Goal: Task Accomplishment & Management: Use online tool/utility

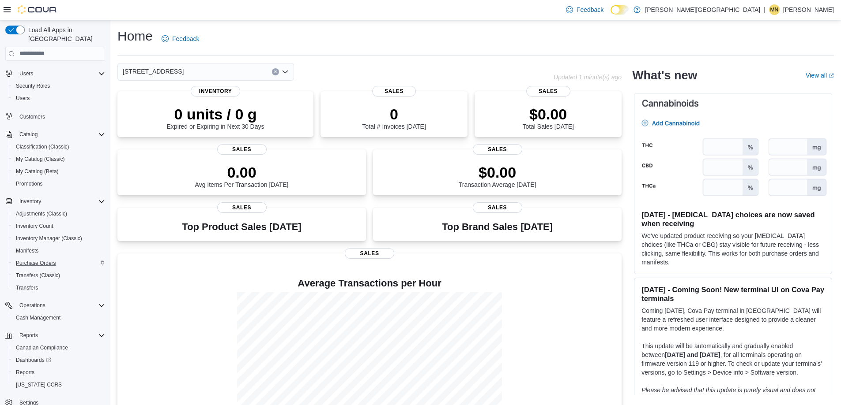
scroll to position [26, 0]
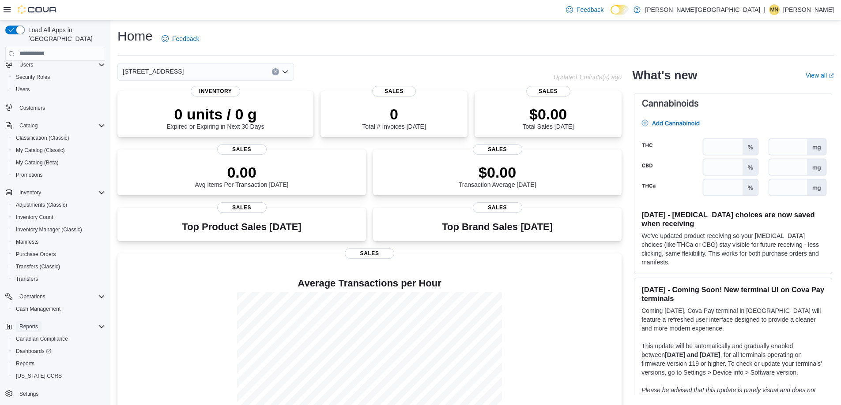
click at [34, 323] on span "Reports" at bounding box center [28, 326] width 19 height 7
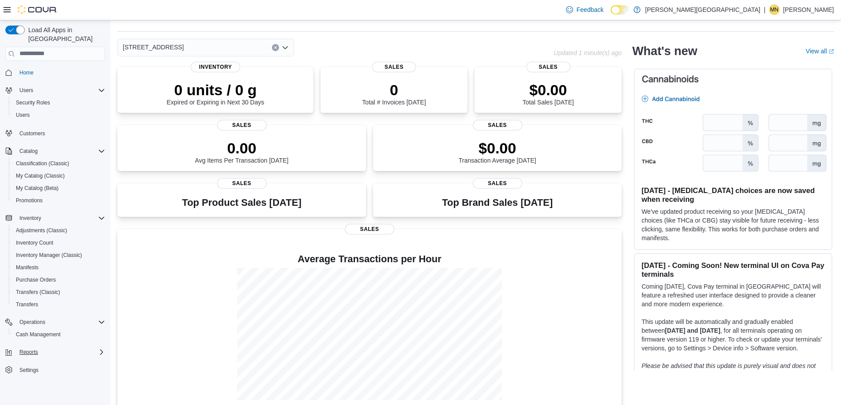
scroll to position [35, 0]
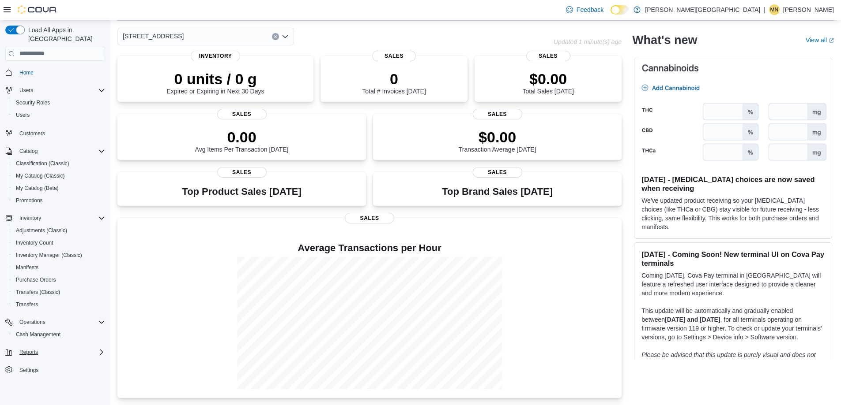
click at [101, 349] on icon "Complex example" at bounding box center [101, 351] width 3 height 5
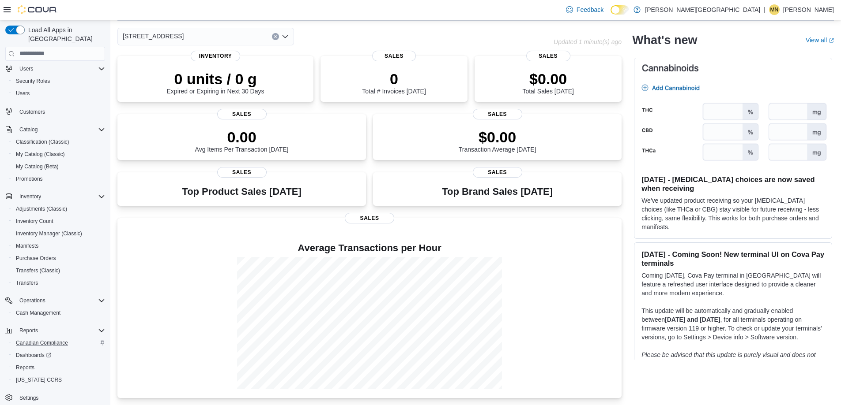
scroll to position [26, 0]
click at [99, 323] on icon "Complex example" at bounding box center [101, 326] width 7 height 7
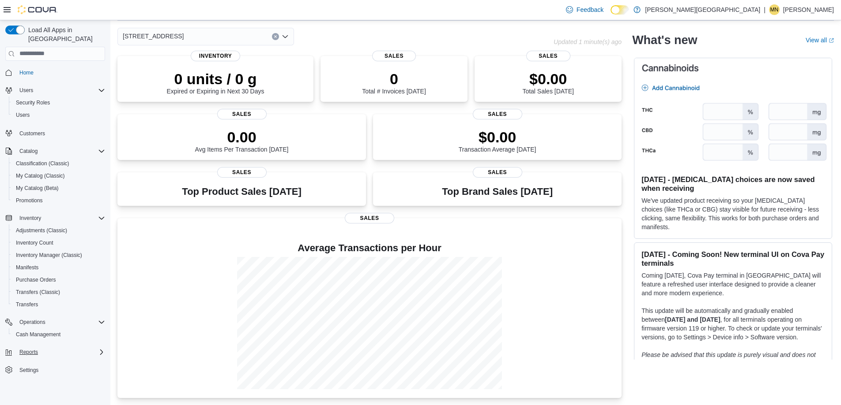
scroll to position [0, 0]
click at [100, 349] on icon "Complex example" at bounding box center [101, 352] width 7 height 7
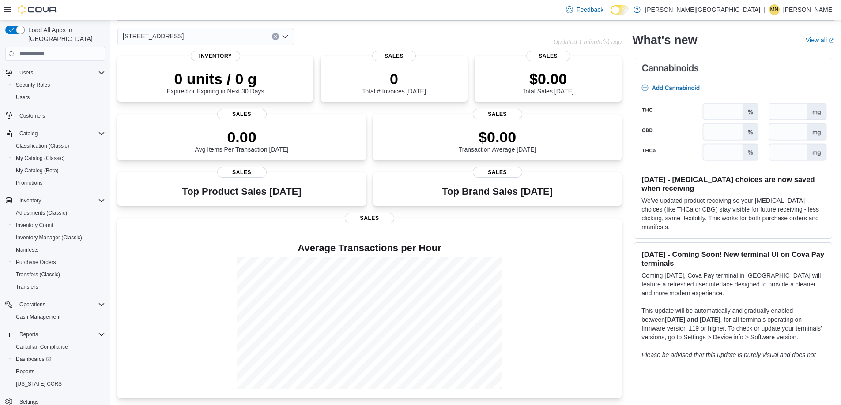
scroll to position [26, 0]
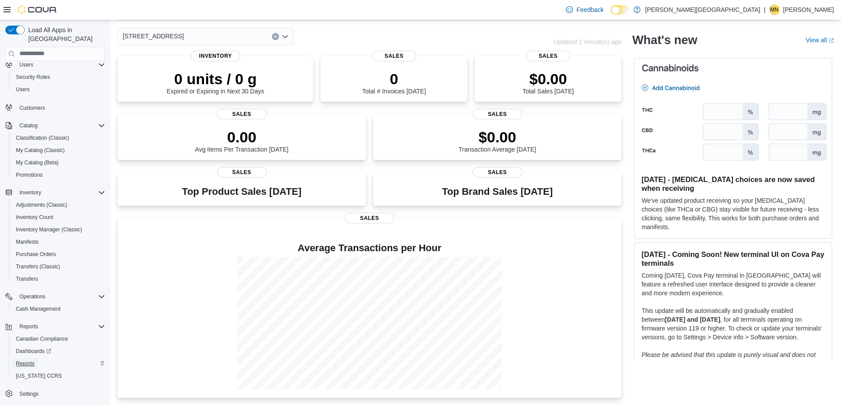
click at [30, 360] on span "Reports" at bounding box center [25, 363] width 19 height 7
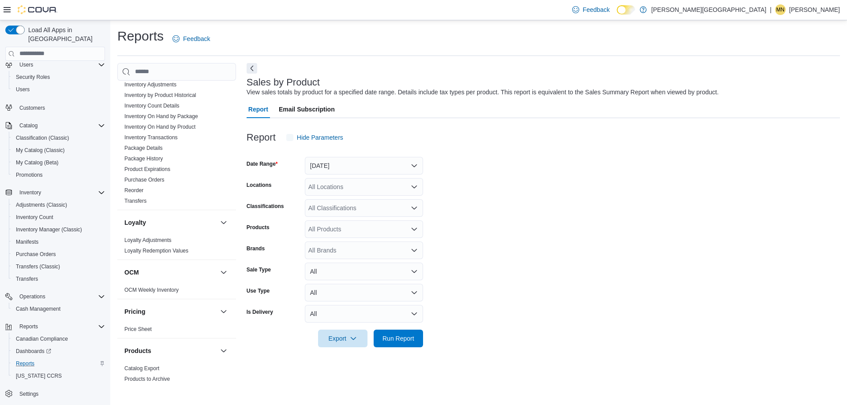
scroll to position [485, 0]
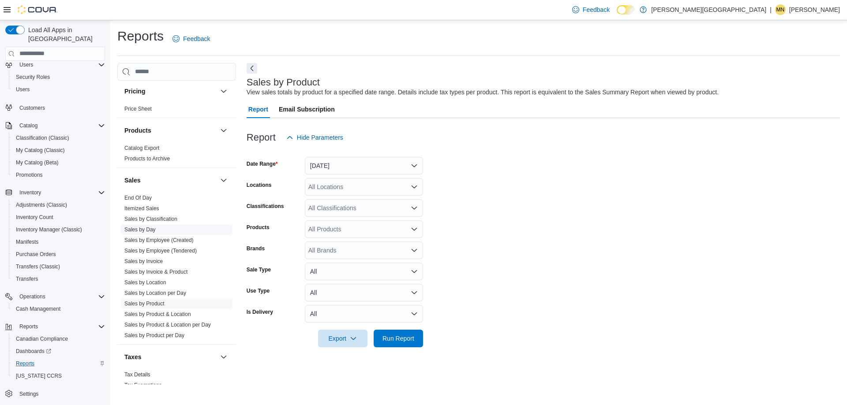
click at [143, 228] on link "Sales by Day" at bounding box center [139, 230] width 31 height 6
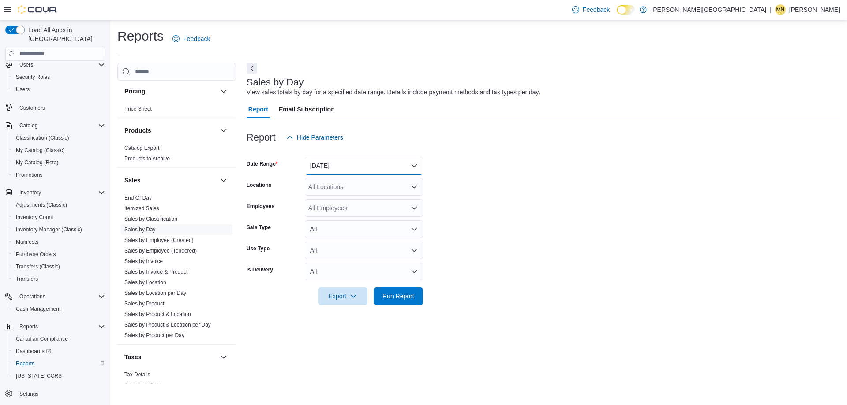
click at [406, 167] on button "Yesterday" at bounding box center [364, 166] width 118 height 18
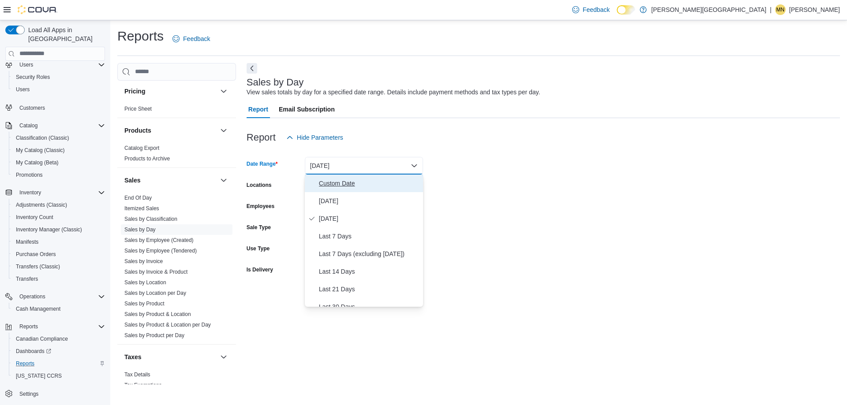
click at [342, 182] on span "Custom Date" at bounding box center [369, 183] width 101 height 11
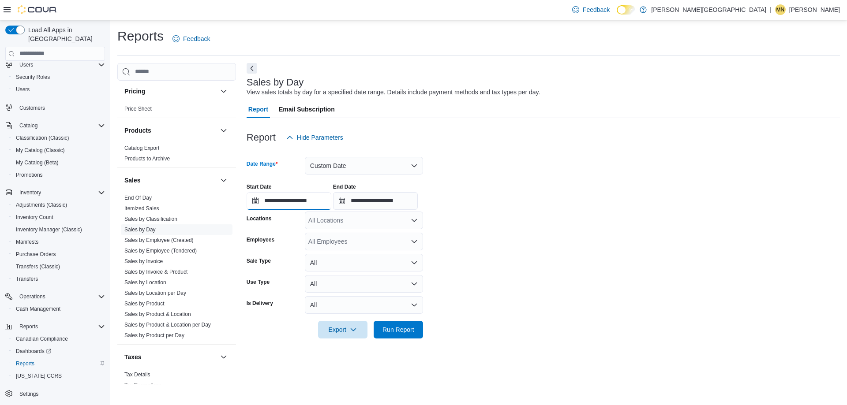
click at [255, 202] on input "**********" at bounding box center [289, 201] width 85 height 18
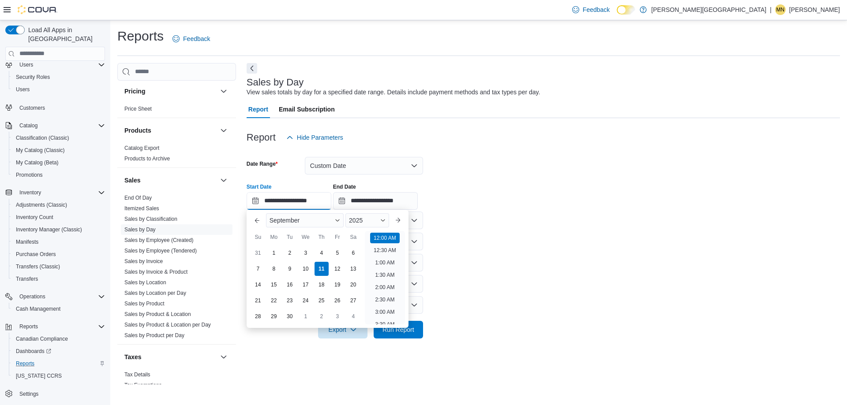
scroll to position [27, 0]
click at [385, 219] on span "Button. Open the year selector. 2025 is currently selected." at bounding box center [382, 220] width 5 height 5
click at [363, 302] on div "2024" at bounding box center [367, 304] width 41 height 11
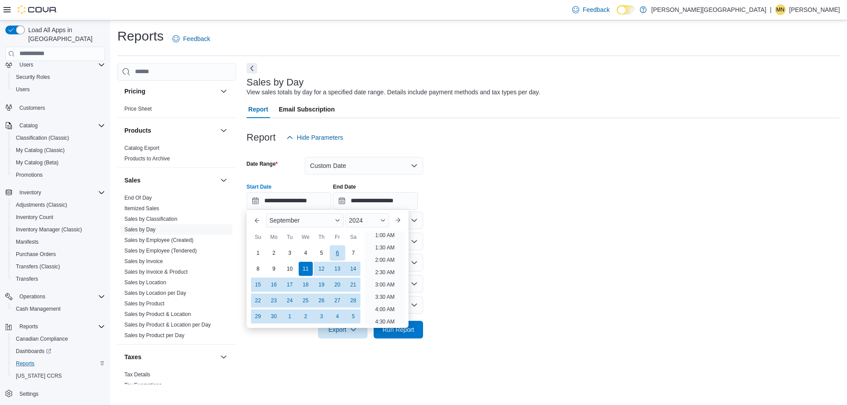
scroll to position [2, 0]
click at [308, 252] on div "4" at bounding box center [305, 252] width 15 height 15
type input "**********"
click at [349, 201] on input "**********" at bounding box center [375, 201] width 85 height 18
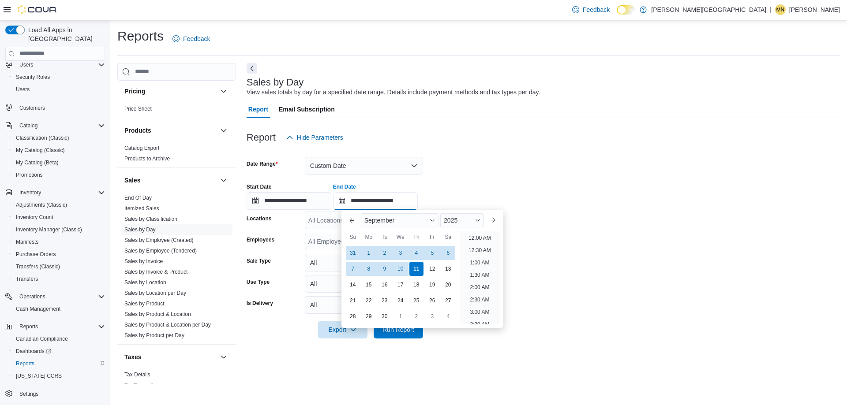
scroll to position [501, 0]
click at [481, 222] on span "Button. Open the year selector. 2025 is currently selected." at bounding box center [477, 220] width 5 height 5
click at [461, 302] on div "2024" at bounding box center [462, 304] width 41 height 11
click at [435, 220] on span "Button. Open the month selector. September is currently selected." at bounding box center [432, 220] width 5 height 5
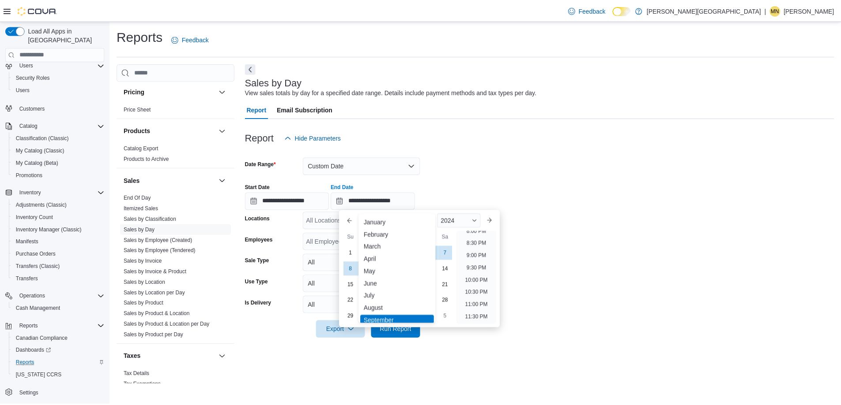
scroll to position [43, 0]
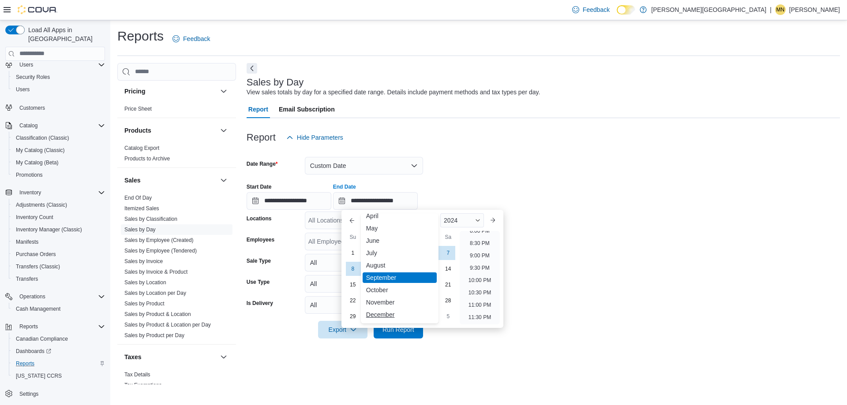
click at [385, 318] on div "December" at bounding box center [400, 315] width 74 height 11
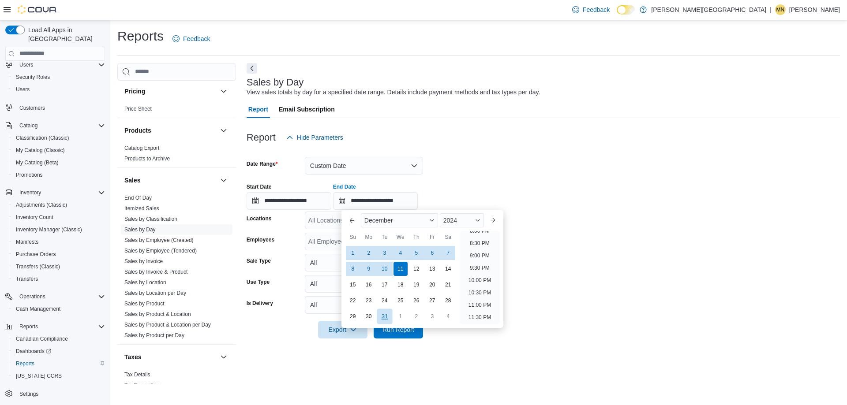
click at [382, 317] on div "31" at bounding box center [384, 316] width 15 height 15
type input "**********"
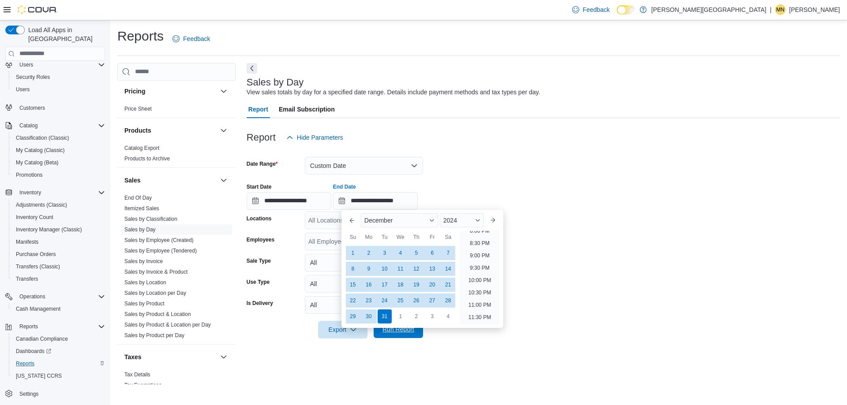
click at [391, 333] on span "Run Report" at bounding box center [399, 329] width 32 height 9
